Goal: Transaction & Acquisition: Purchase product/service

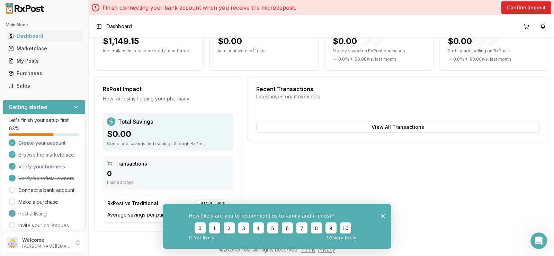
scroll to position [95, 0]
click at [383, 216] on polygon "Close survey" at bounding box center [383, 216] width 4 height 4
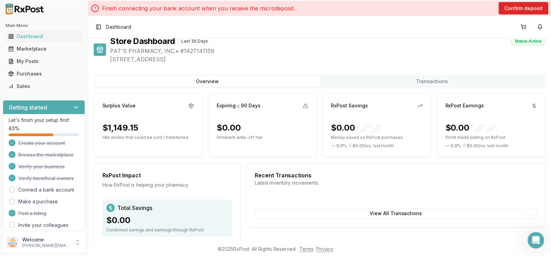
scroll to position [0, 0]
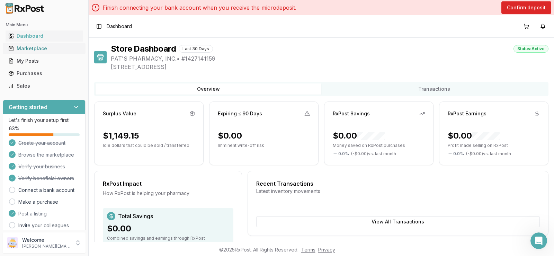
click at [25, 51] on div "Marketplace" at bounding box center [44, 48] width 72 height 7
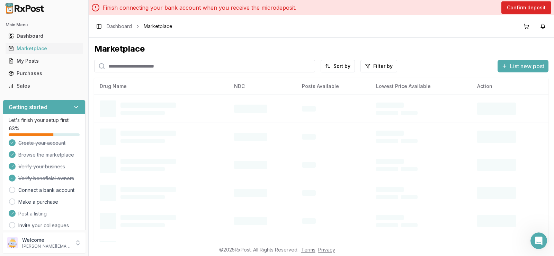
click at [135, 66] on input "search" at bounding box center [204, 66] width 221 height 12
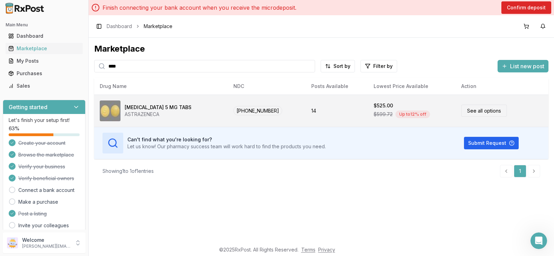
type input "****"
click at [474, 114] on link "See all options" at bounding box center [484, 111] width 46 height 12
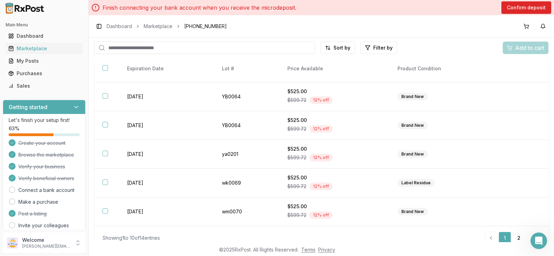
scroll to position [26, 0]
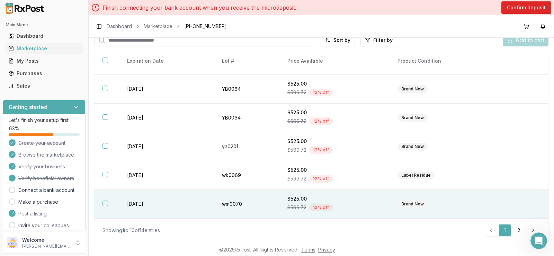
click at [287, 204] on span "$599.72" at bounding box center [296, 207] width 19 height 7
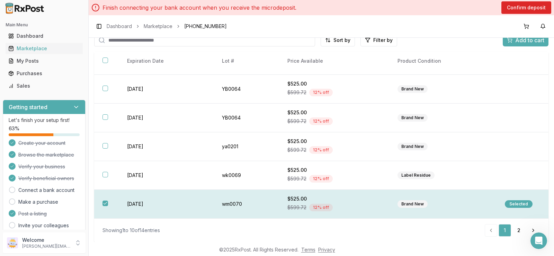
click at [510, 203] on div "Selected" at bounding box center [519, 204] width 28 height 8
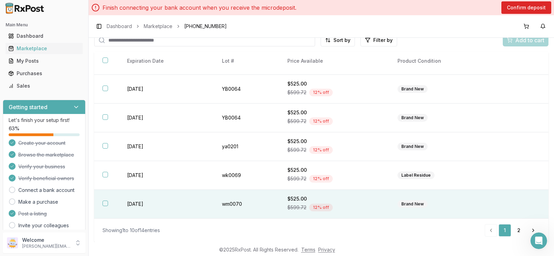
click at [301, 203] on div "$599.72 12 % off" at bounding box center [334, 207] width 94 height 10
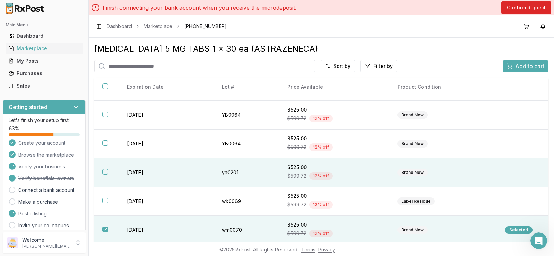
scroll to position [0, 0]
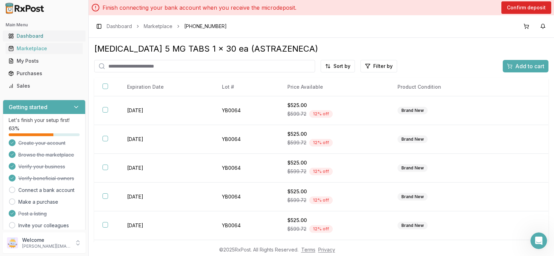
click at [23, 36] on div "Dashboard" at bounding box center [44, 36] width 72 height 7
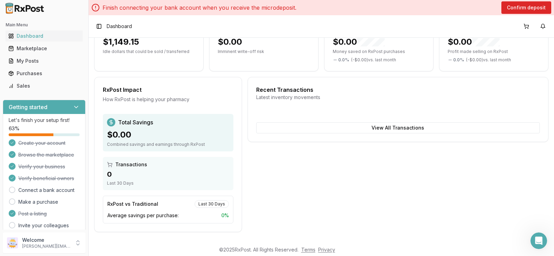
scroll to position [95, 0]
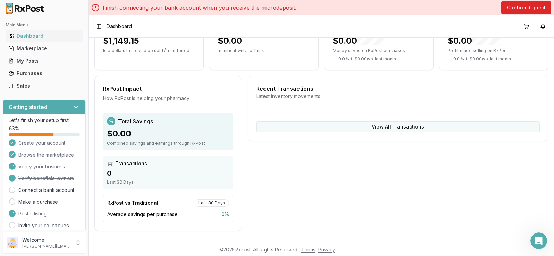
click at [381, 127] on button "View All Transactions" at bounding box center [398, 126] width 284 height 11
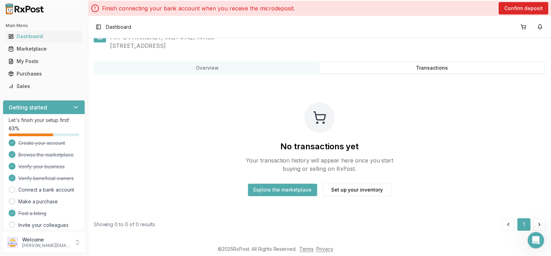
scroll to position [21, 0]
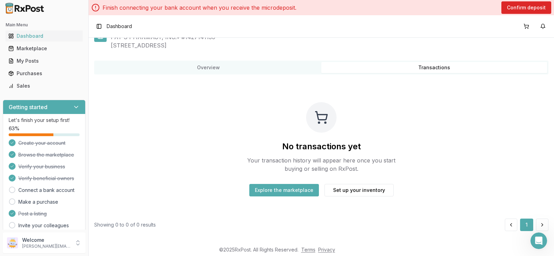
click at [277, 191] on button "Explore the marketplace" at bounding box center [284, 190] width 70 height 12
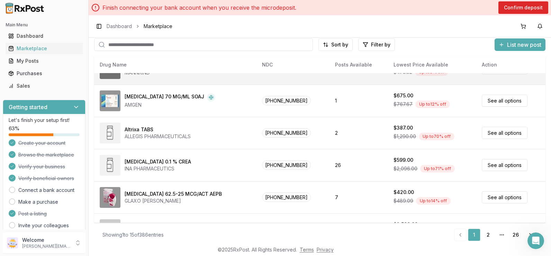
scroll to position [333, 0]
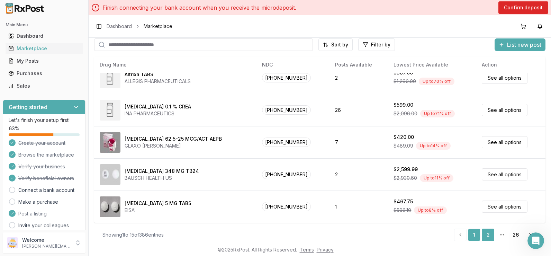
click at [487, 235] on link "2" at bounding box center [488, 234] width 12 height 12
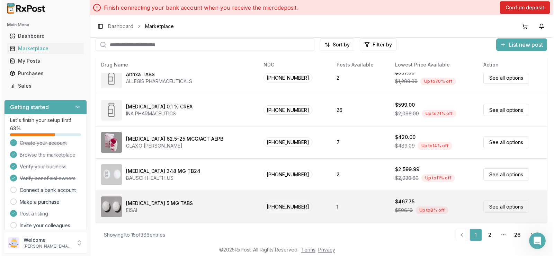
scroll to position [26, 0]
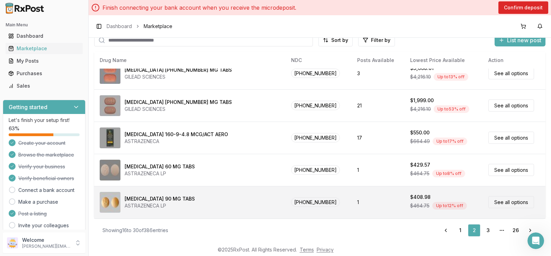
click at [489, 201] on link "See all options" at bounding box center [512, 202] width 46 height 12
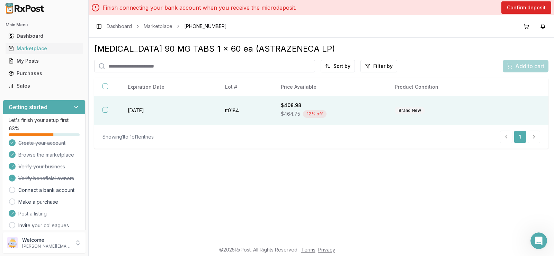
click at [249, 113] on td "tt0184" at bounding box center [245, 110] width 56 height 29
click at [528, 64] on span "Add to cart" at bounding box center [529, 66] width 29 height 8
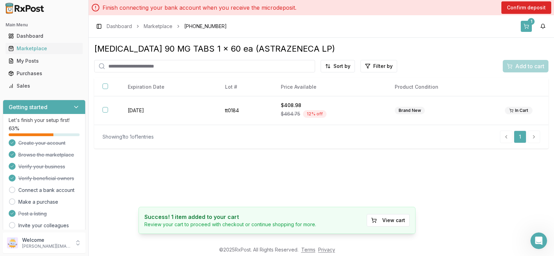
click at [527, 26] on button "1" at bounding box center [526, 26] width 11 height 11
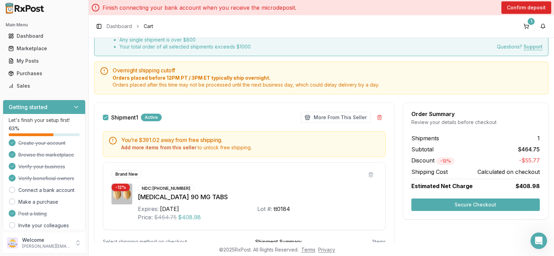
scroll to position [41, 0]
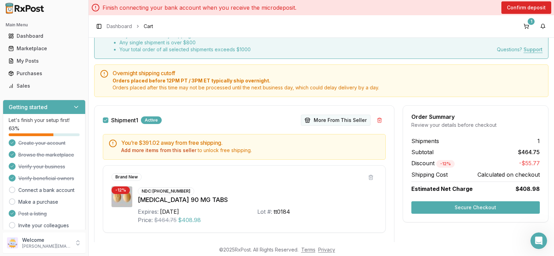
click at [329, 120] on button "More From This Seller" at bounding box center [336, 120] width 70 height 11
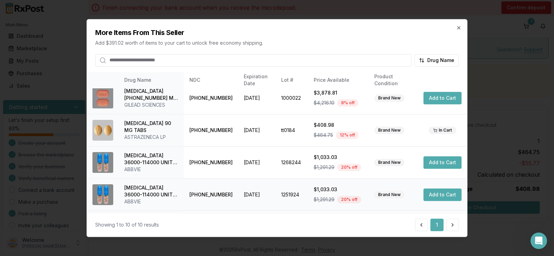
scroll to position [0, 0]
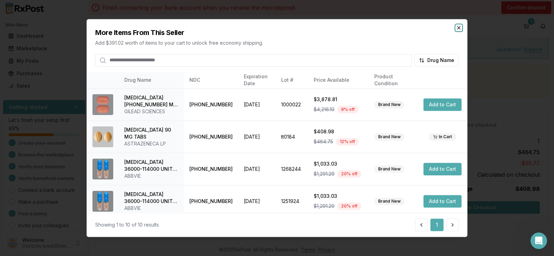
click at [460, 26] on icon "button" at bounding box center [458, 27] width 3 height 3
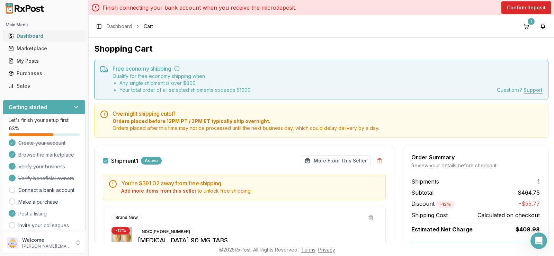
click at [27, 36] on div "Dashboard" at bounding box center [44, 36] width 72 height 7
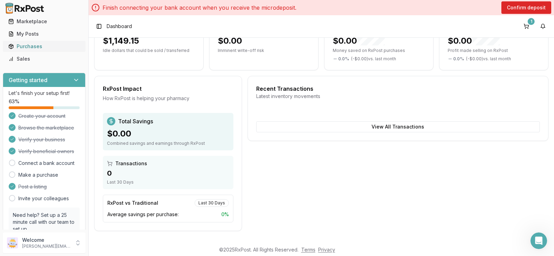
scroll to position [72, 0]
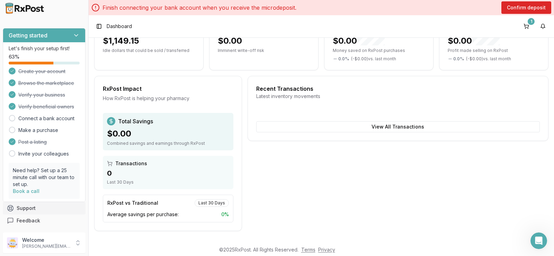
click at [23, 208] on button "Support" at bounding box center [44, 208] width 83 height 12
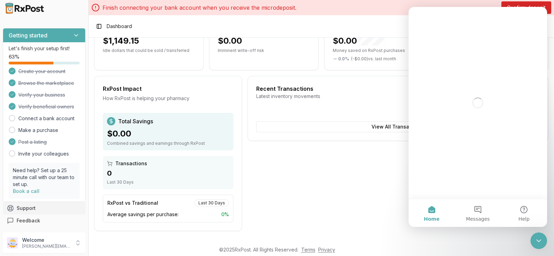
scroll to position [0, 0]
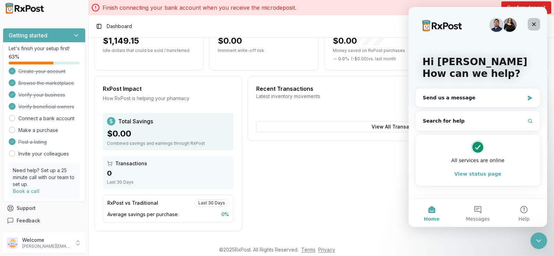
click at [532, 25] on icon "Close" at bounding box center [534, 24] width 6 height 6
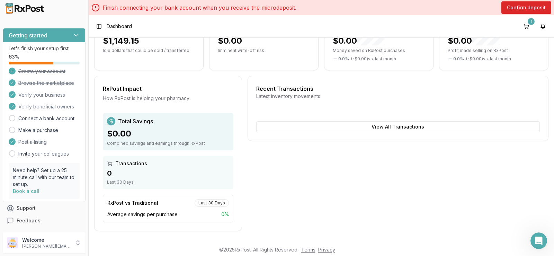
click at [24, 10] on img at bounding box center [25, 8] width 44 height 11
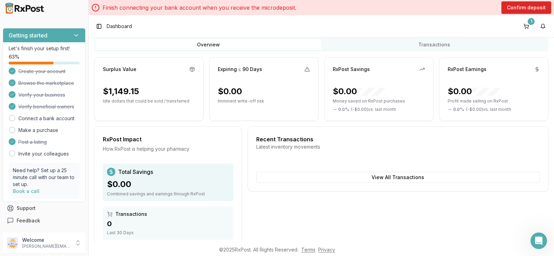
click at [193, 70] on icon at bounding box center [192, 69] width 6 height 6
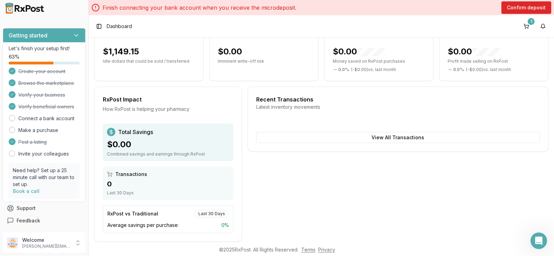
scroll to position [95, 0]
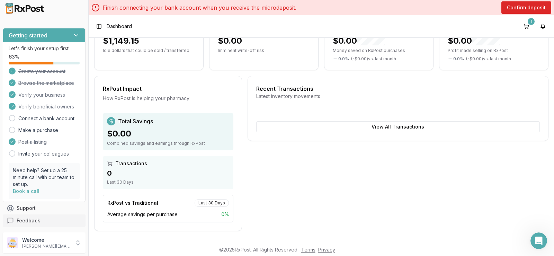
click at [29, 219] on span "Feedback" at bounding box center [29, 220] width 24 height 7
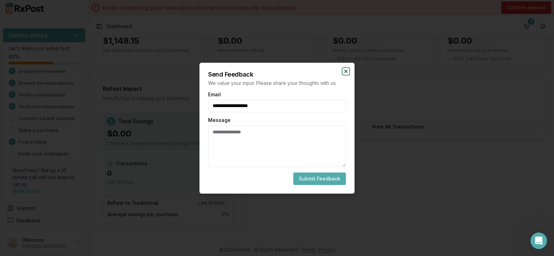
click at [347, 70] on icon "button" at bounding box center [346, 72] width 6 height 6
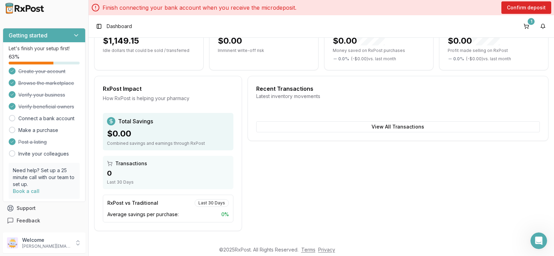
click at [73, 34] on icon at bounding box center [76, 35] width 7 height 7
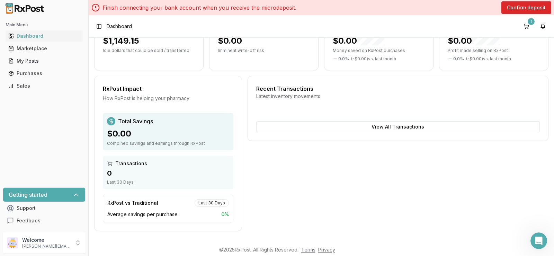
click at [65, 196] on div "Getting started" at bounding box center [44, 195] width 82 height 14
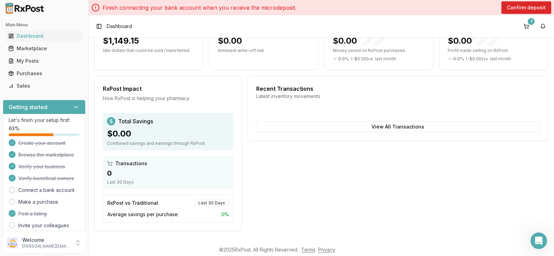
click at [22, 10] on img at bounding box center [25, 8] width 44 height 11
